Goal: Task Accomplishment & Management: Complete application form

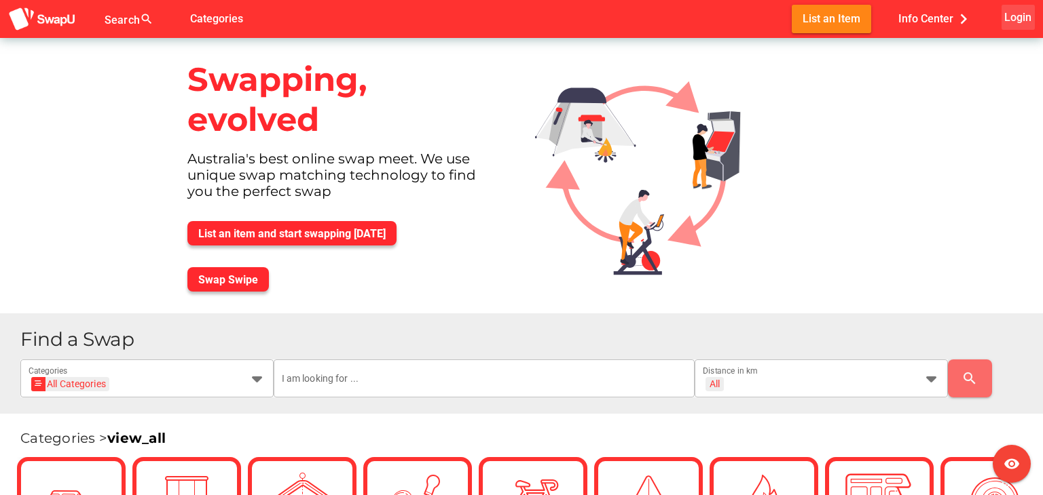
click at [1011, 18] on span "Login" at bounding box center [1017, 17] width 27 height 18
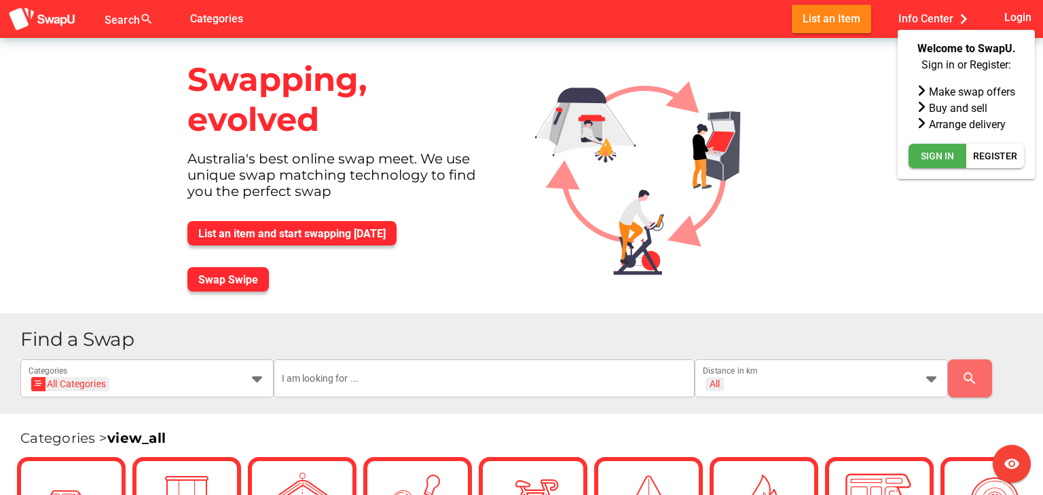
click at [780, 221] on div at bounding box center [692, 176] width 337 height 276
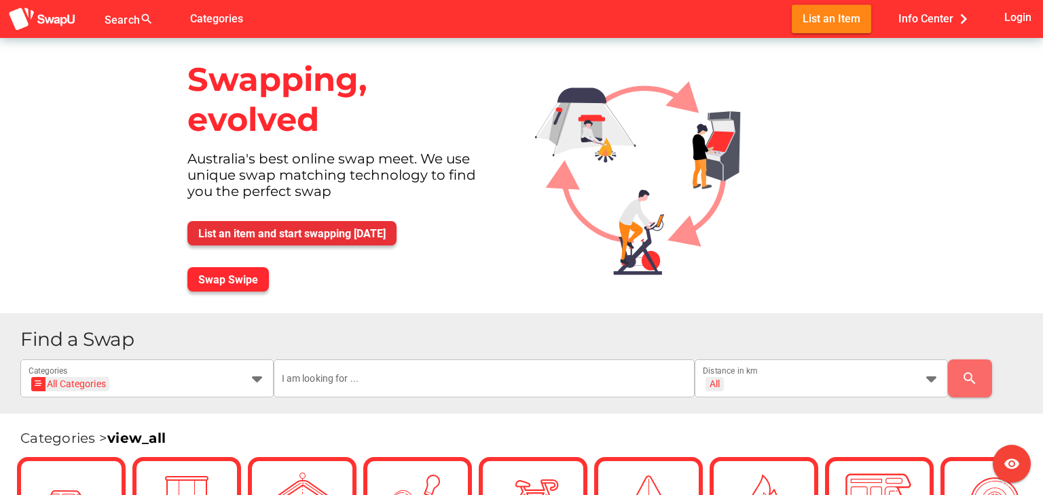
click at [321, 231] on span "List an item and start swapping today" at bounding box center [291, 233] width 187 height 13
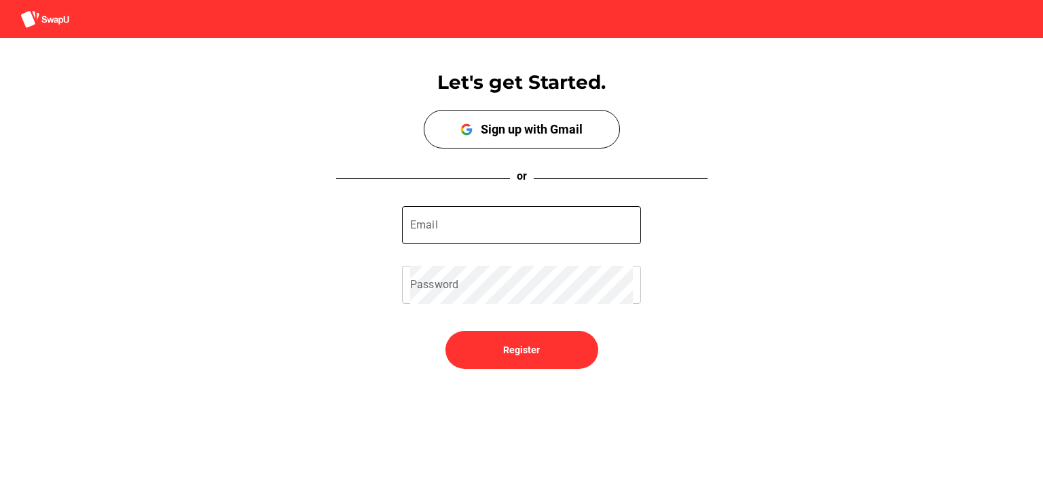
click at [496, 231] on input "Email" at bounding box center [521, 225] width 223 height 38
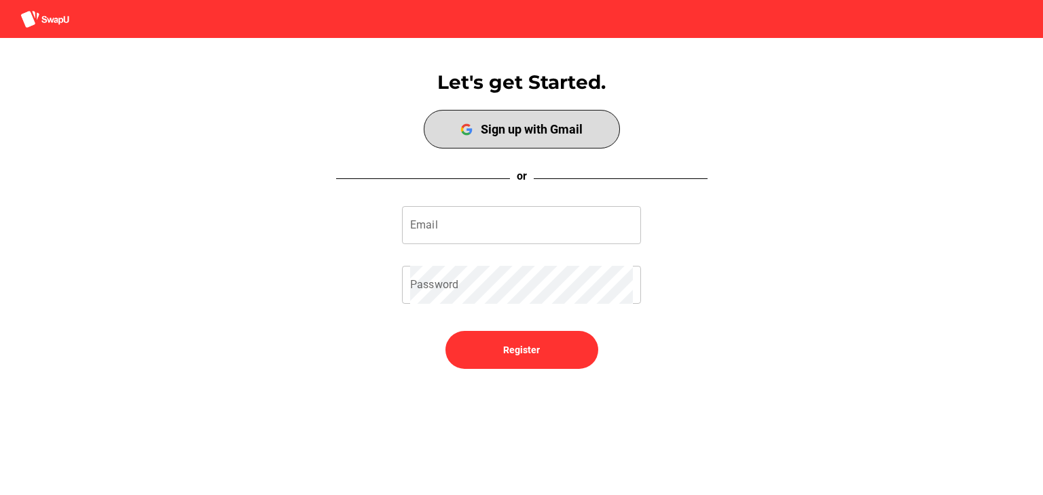
click at [530, 131] on div "Sign up with Gmail" at bounding box center [532, 129] width 102 height 14
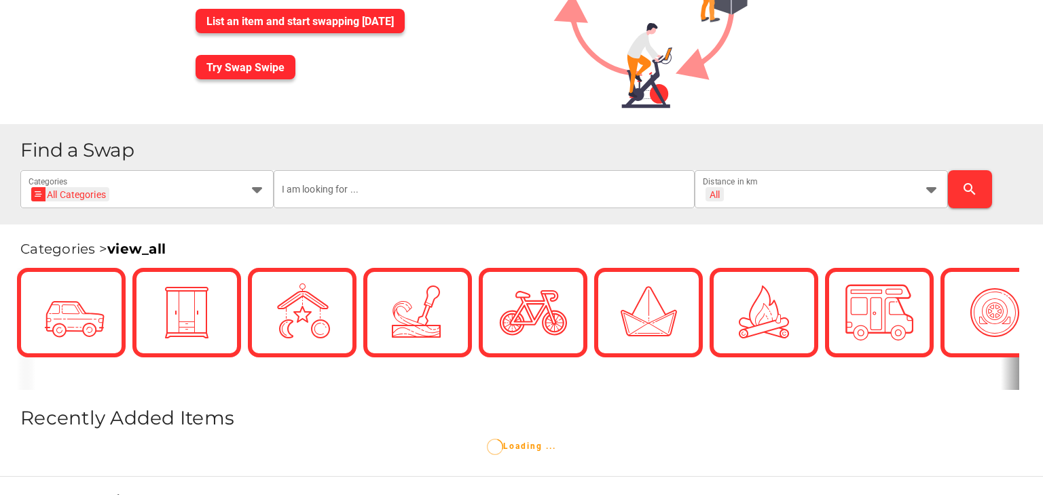
scroll to position [136, 0]
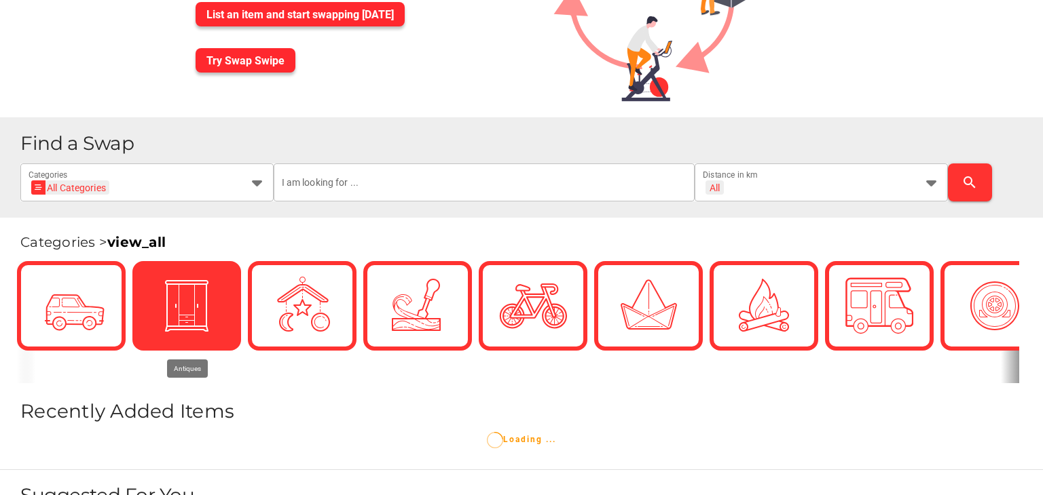
click at [164, 334] on div at bounding box center [187, 306] width 68 height 68
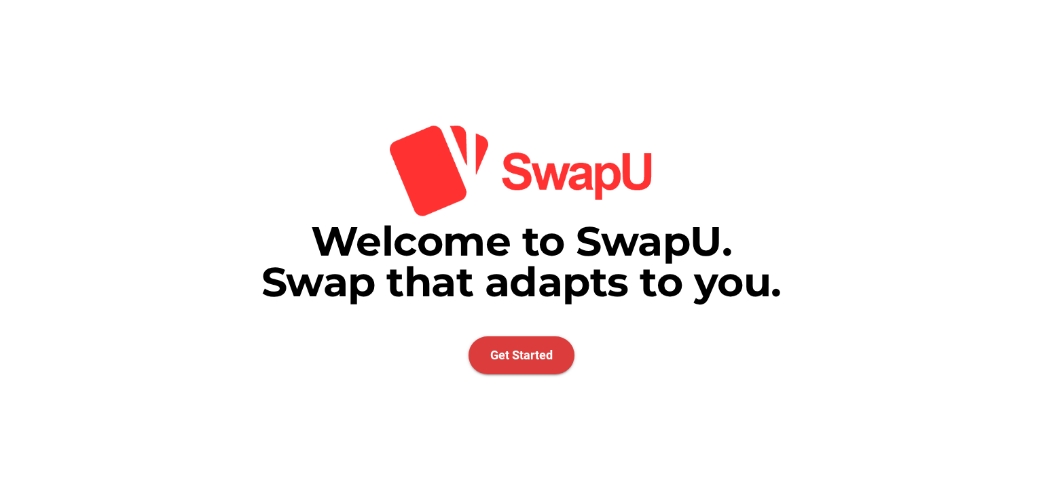
click at [525, 352] on span "Get Started" at bounding box center [521, 355] width 62 height 14
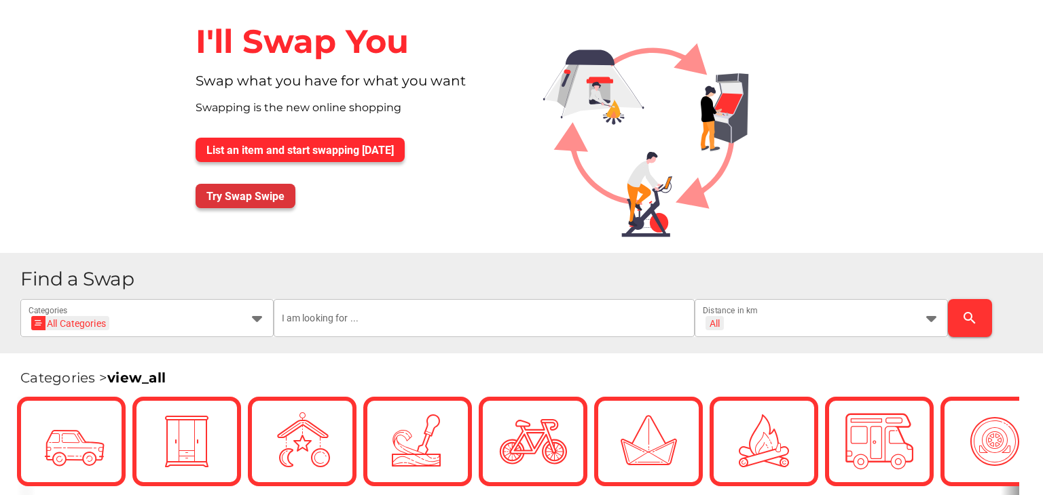
click at [261, 191] on span "Try Swap Swipe" at bounding box center [245, 196] width 78 height 13
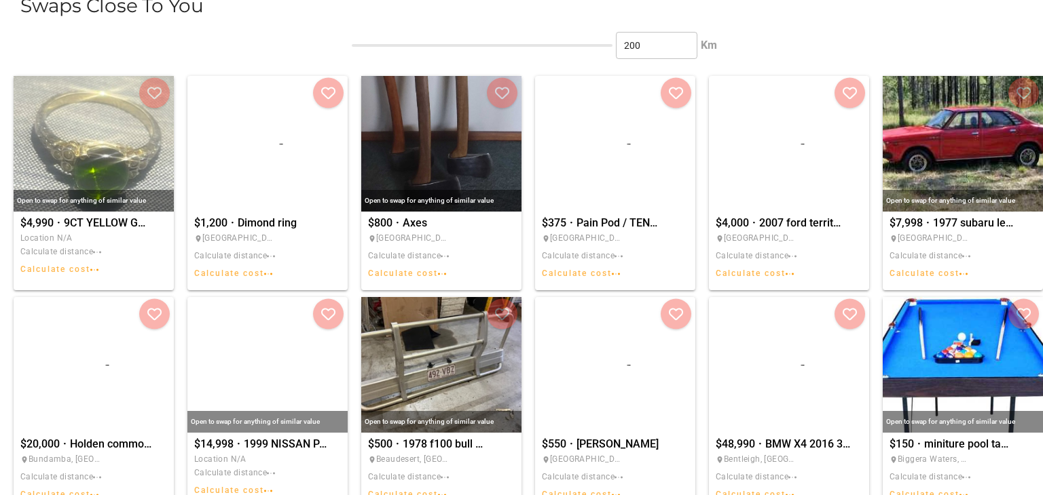
scroll to position [719, 0]
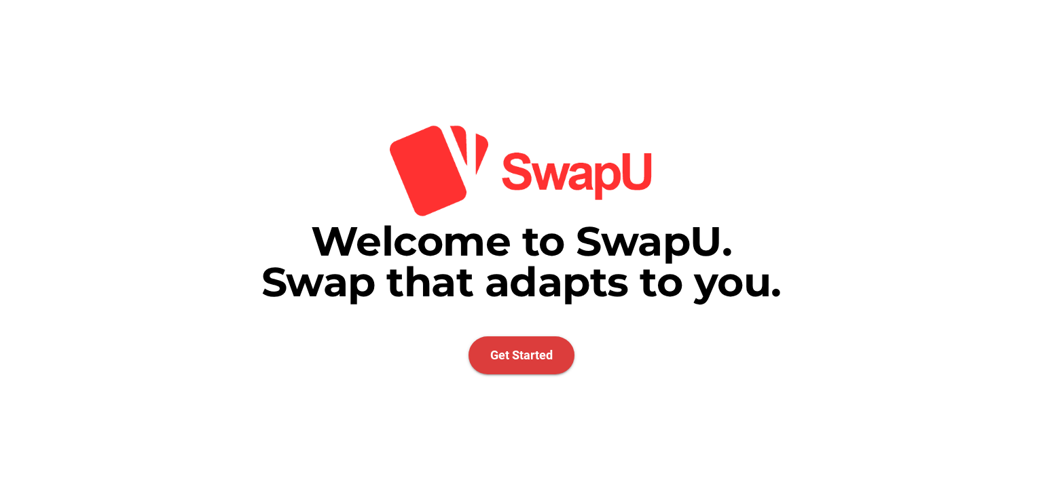
click at [529, 345] on span "Get Started" at bounding box center [521, 356] width 106 height 38
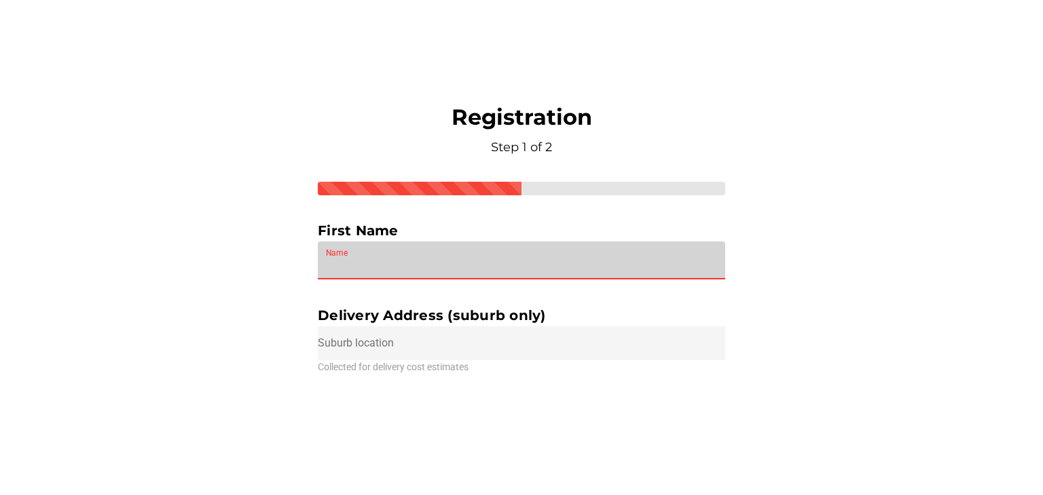
click at [389, 244] on input "Name" at bounding box center [521, 261] width 391 height 38
type input "barama"
click at [375, 350] on input "text" at bounding box center [521, 343] width 407 height 34
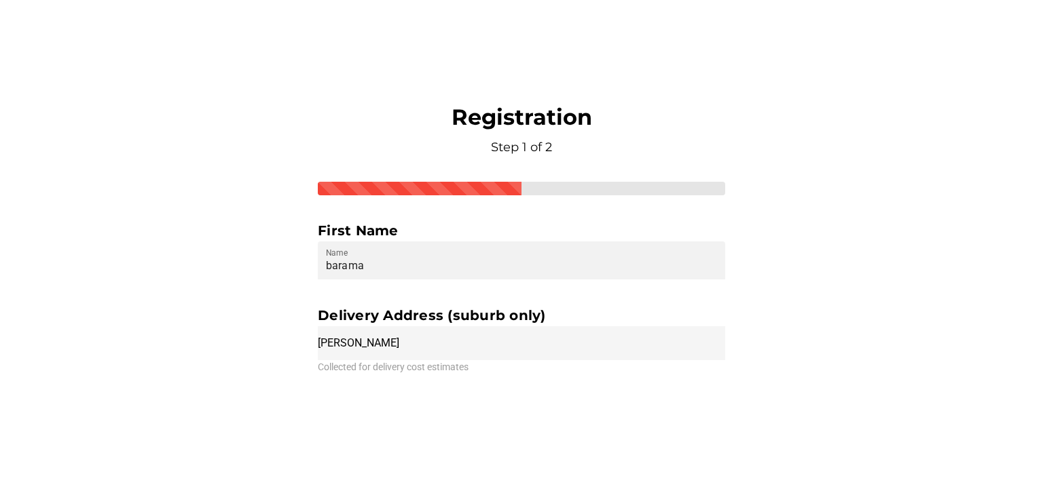
click at [441, 348] on input "[PERSON_NAME]" at bounding box center [521, 343] width 407 height 34
type input "[PERSON_NAME]"
click at [489, 388] on div "Registration Step 1 of 2 First Name barama Name Delivery Address (suburb only) …" at bounding box center [521, 248] width 407 height 288
click at [462, 388] on div "Registration Step 1 of 2 First Name barama Name Delivery Address (suburb only) …" at bounding box center [521, 248] width 407 height 288
click at [428, 341] on input "[PERSON_NAME]" at bounding box center [521, 343] width 407 height 34
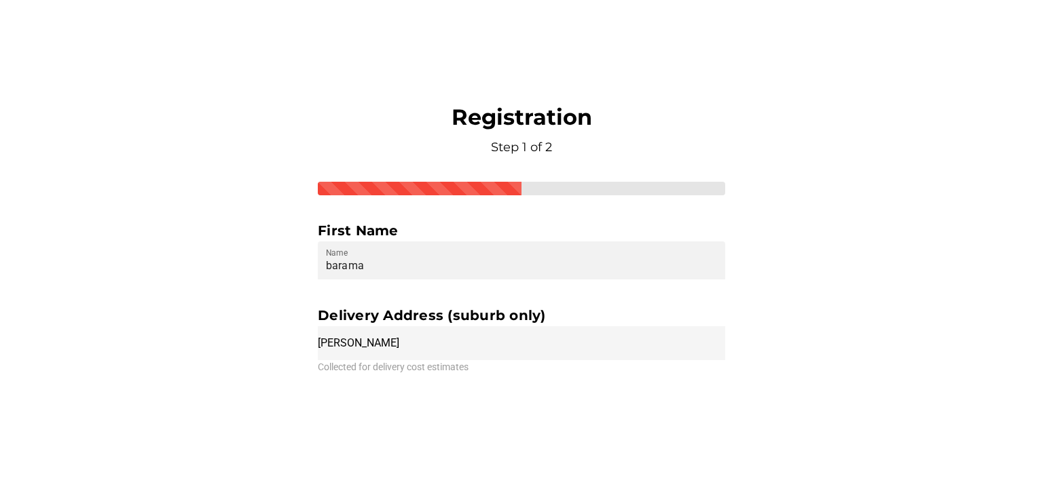
drag, startPoint x: 428, startPoint y: 341, endPoint x: 331, endPoint y: 343, distance: 97.1
click at [331, 343] on input "[PERSON_NAME]" at bounding box center [521, 343] width 407 height 34
click at [926, 334] on div "Welcome to SwapU. Swap that adapts to you. Get Started Registration Step 1 of 2…" at bounding box center [521, 247] width 1043 height 495
drag, startPoint x: 396, startPoint y: 343, endPoint x: 263, endPoint y: 341, distance: 133.0
click at [263, 341] on div "Welcome to SwapU. Swap that adapts to you. Get Started Registration Step 1 of 2…" at bounding box center [521, 247] width 1043 height 495
